Goal: Find specific page/section: Find specific page/section

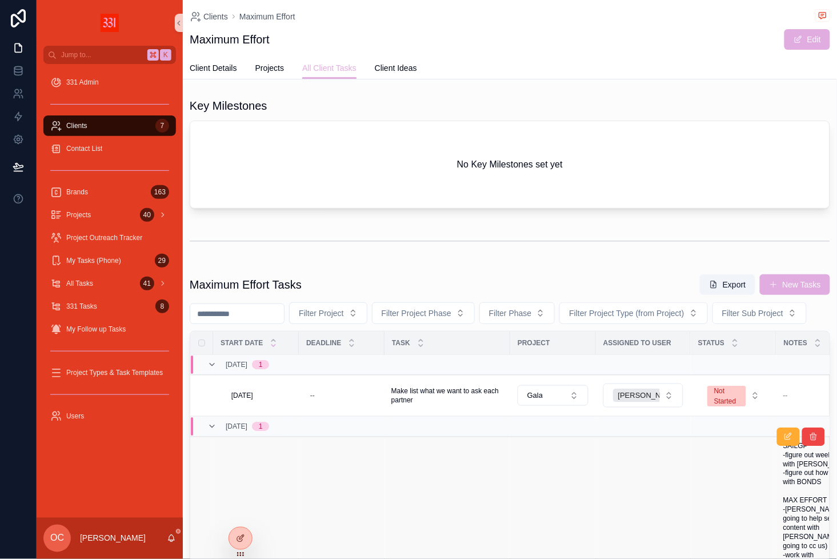
scroll to position [269, 0]
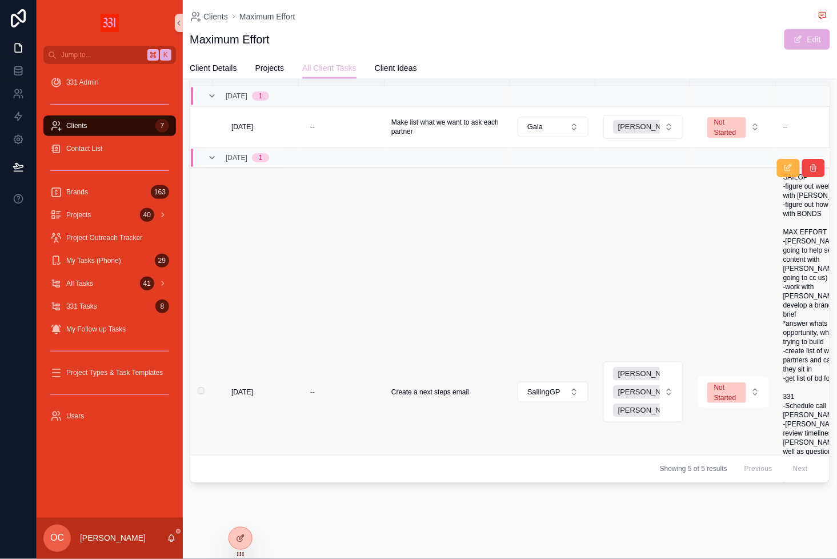
click at [790, 173] on button "scrollable content" at bounding box center [788, 168] width 23 height 18
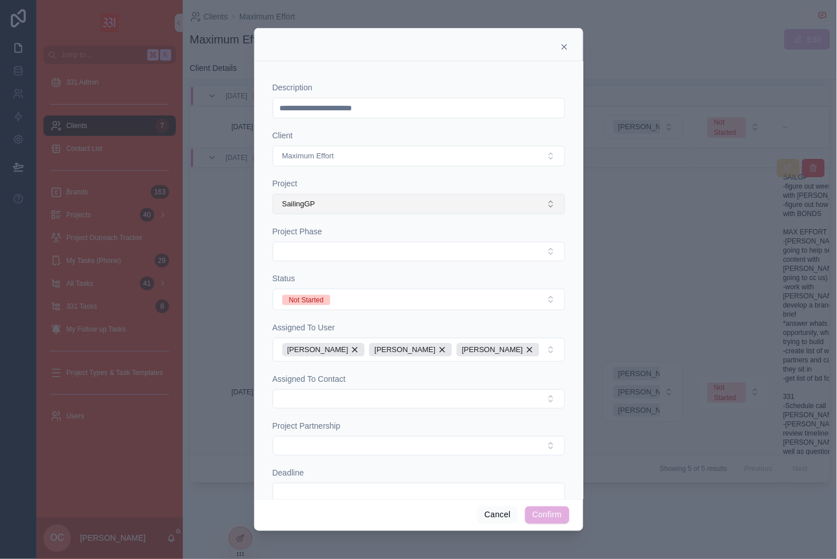
click at [417, 199] on button "SailingGP" at bounding box center [419, 204] width 293 height 21
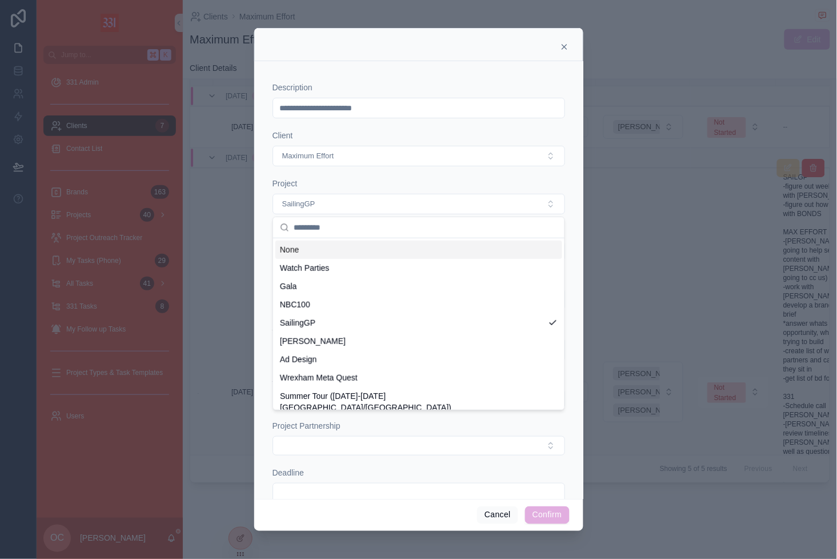
click at [561, 45] on icon at bounding box center [564, 46] width 9 height 9
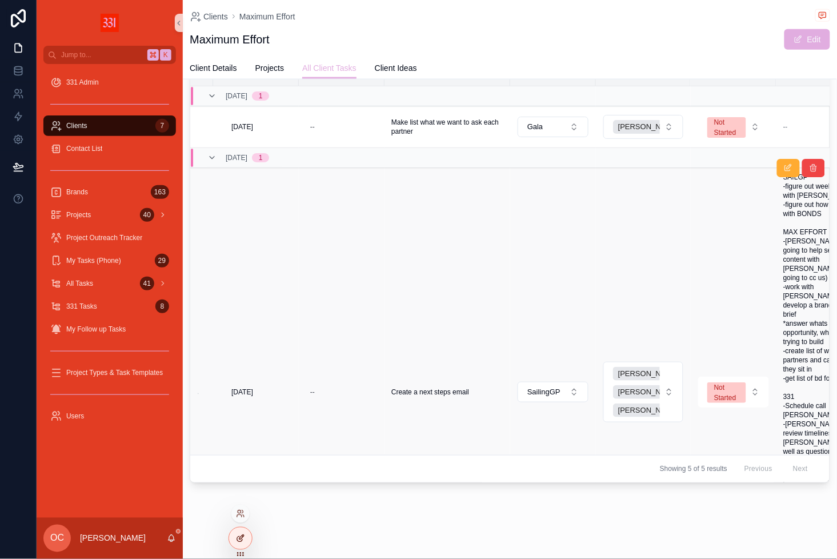
click at [234, 541] on div at bounding box center [240, 539] width 23 height 22
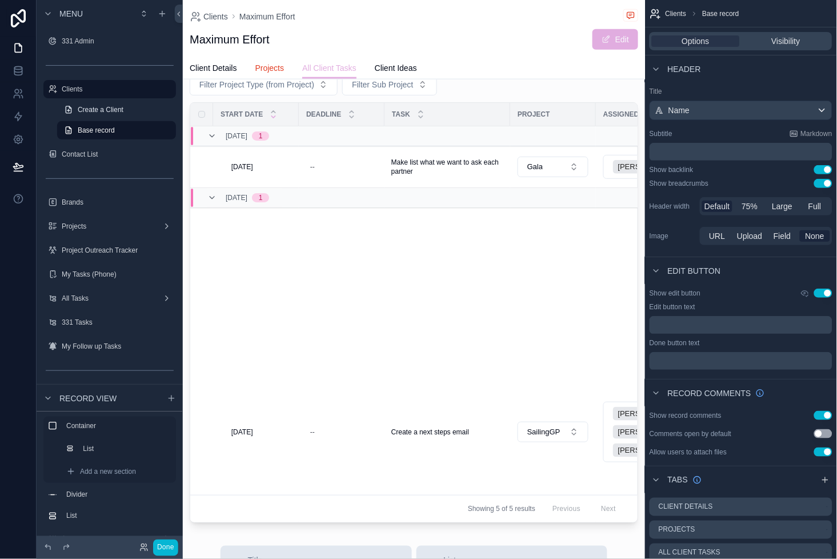
click at [268, 67] on span "Projects" at bounding box center [269, 67] width 29 height 11
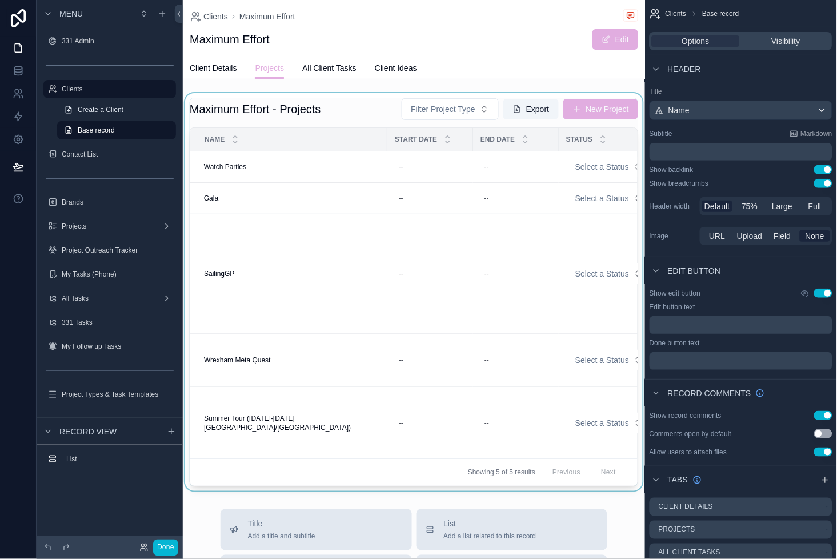
click at [213, 269] on div "scrollable content" at bounding box center [414, 292] width 462 height 398
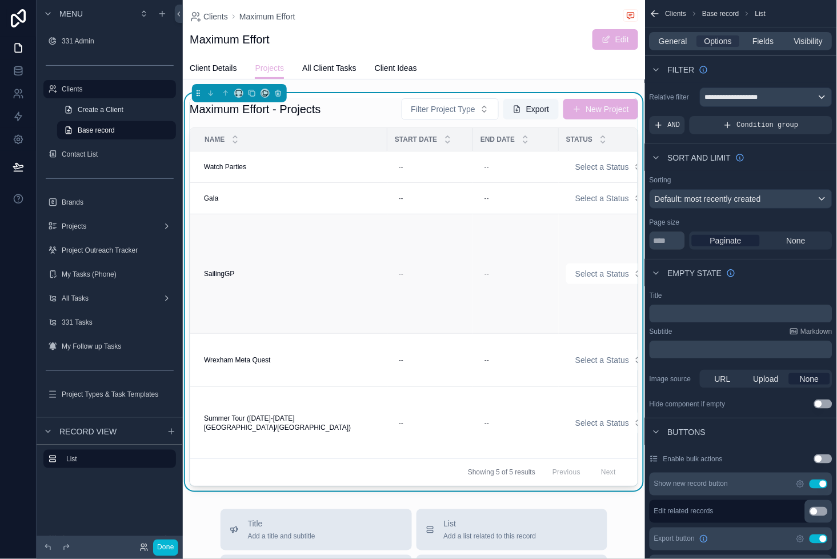
click at [217, 273] on span "SailingGP" at bounding box center [219, 273] width 30 height 9
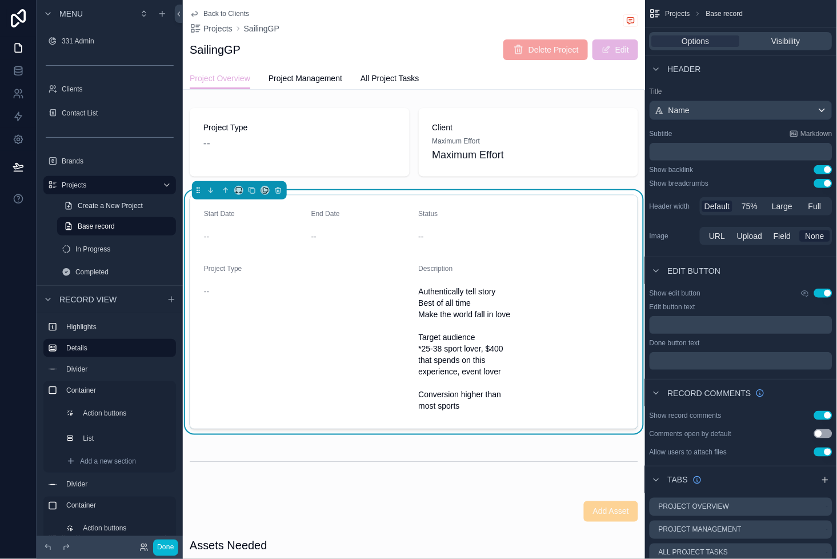
click at [604, 47] on span "scrollable content" at bounding box center [606, 49] width 9 height 9
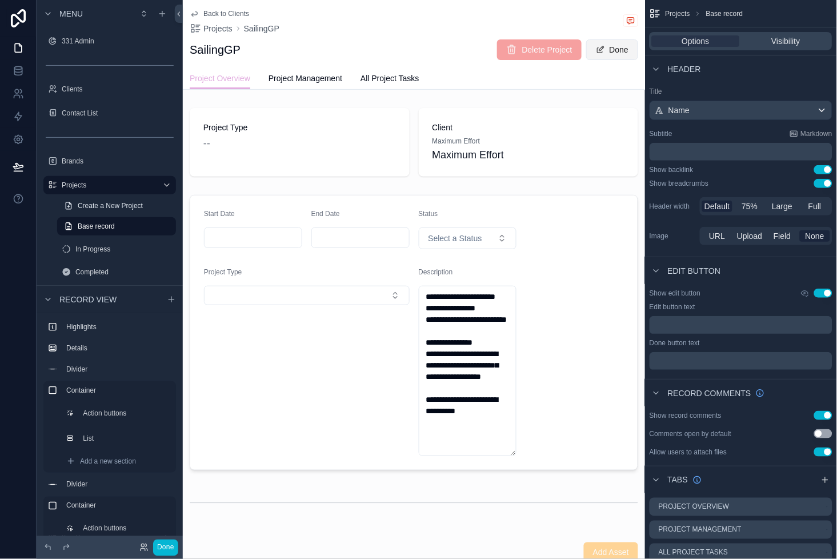
click at [607, 54] on button "Done" at bounding box center [612, 49] width 52 height 21
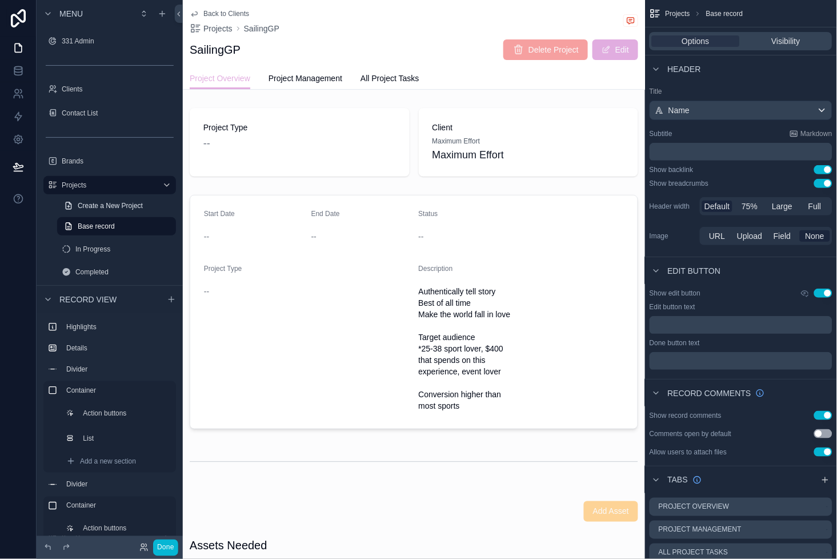
click at [234, 54] on h1 "SailingGP" at bounding box center [215, 50] width 51 height 16
click at [212, 13] on span "Back to Clients" at bounding box center [226, 13] width 46 height 9
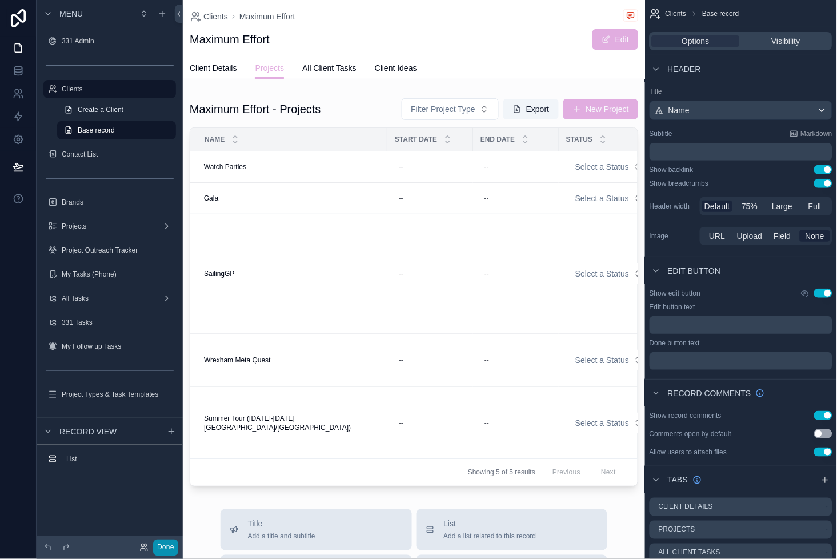
click at [166, 550] on button "Done" at bounding box center [165, 548] width 25 height 17
